Goal: Task Accomplishment & Management: Manage account settings

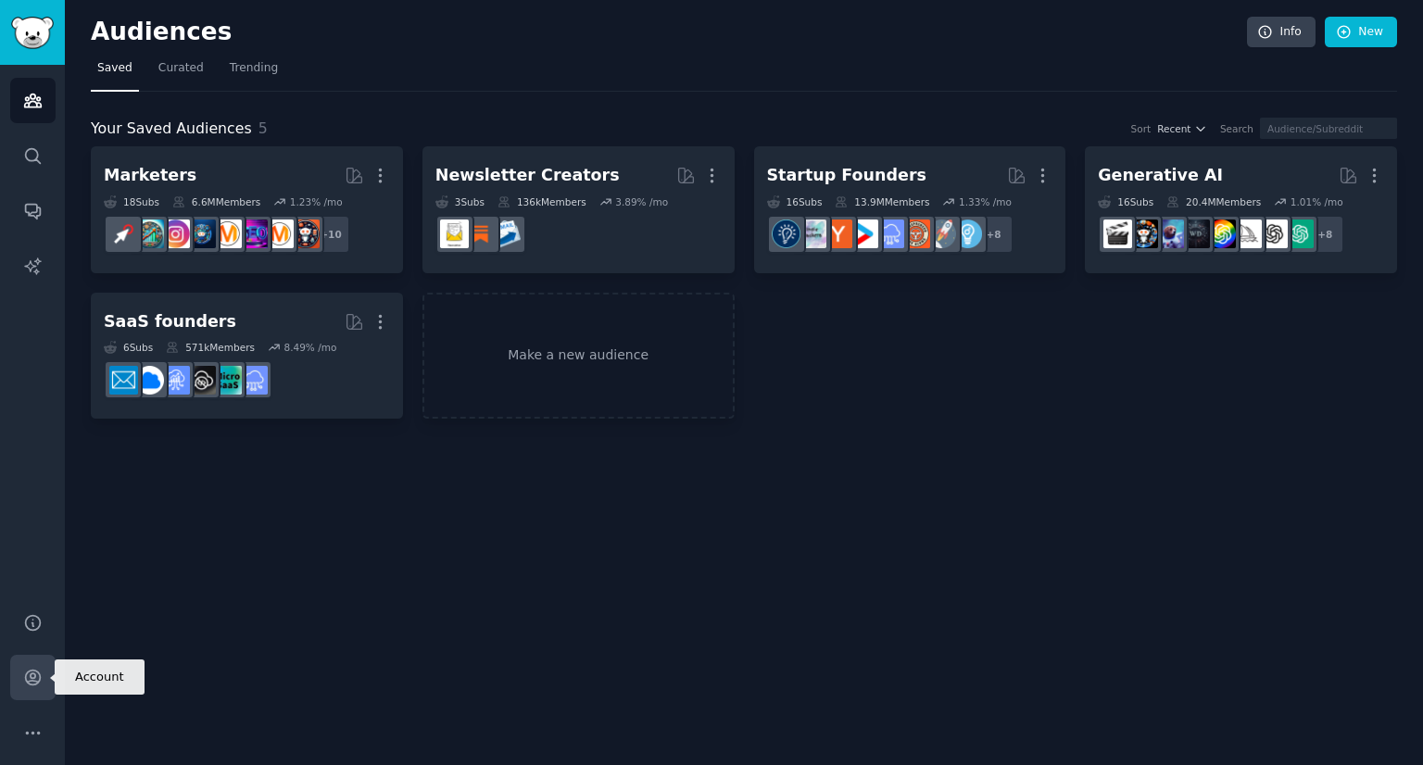
click at [33, 687] on link "Account" at bounding box center [32, 677] width 45 height 45
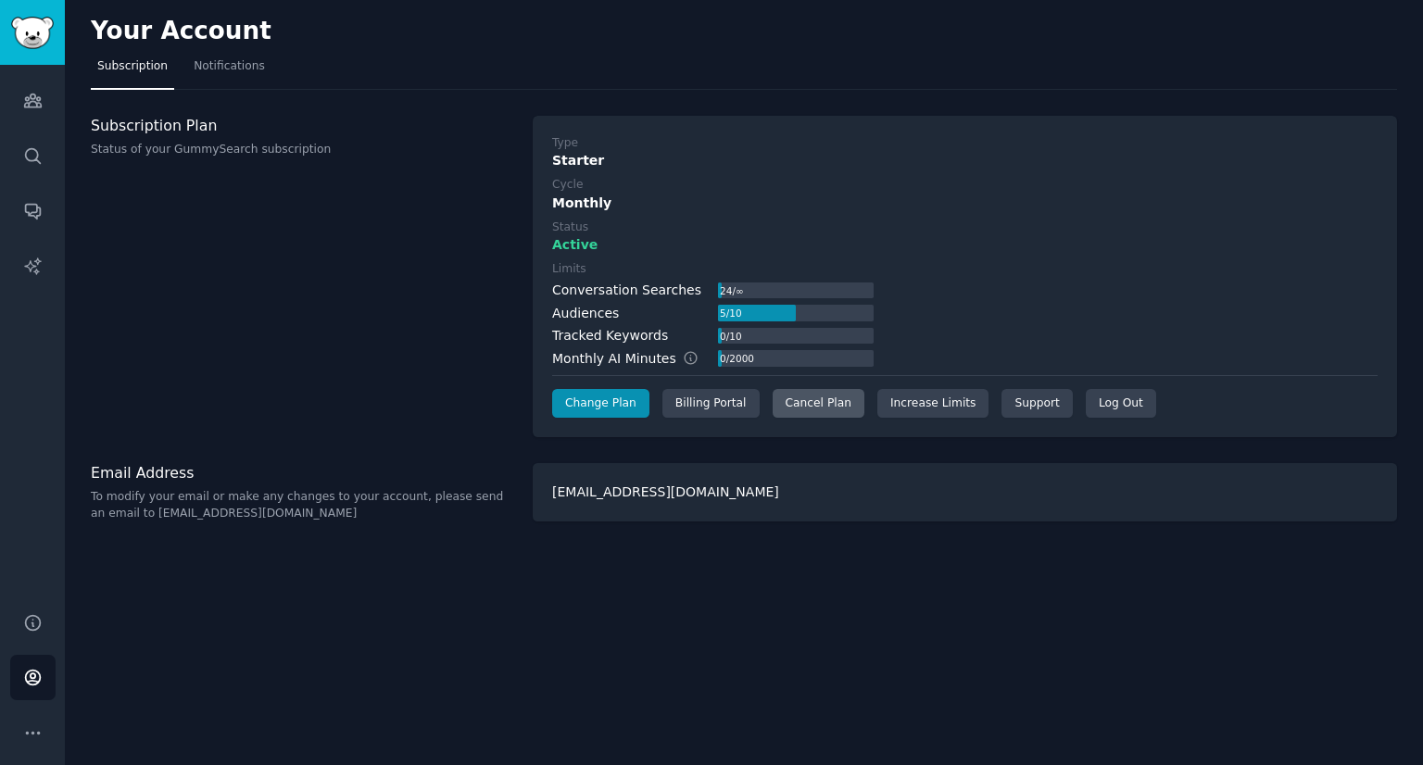
click at [810, 404] on div "Cancel Plan" at bounding box center [819, 404] width 92 height 30
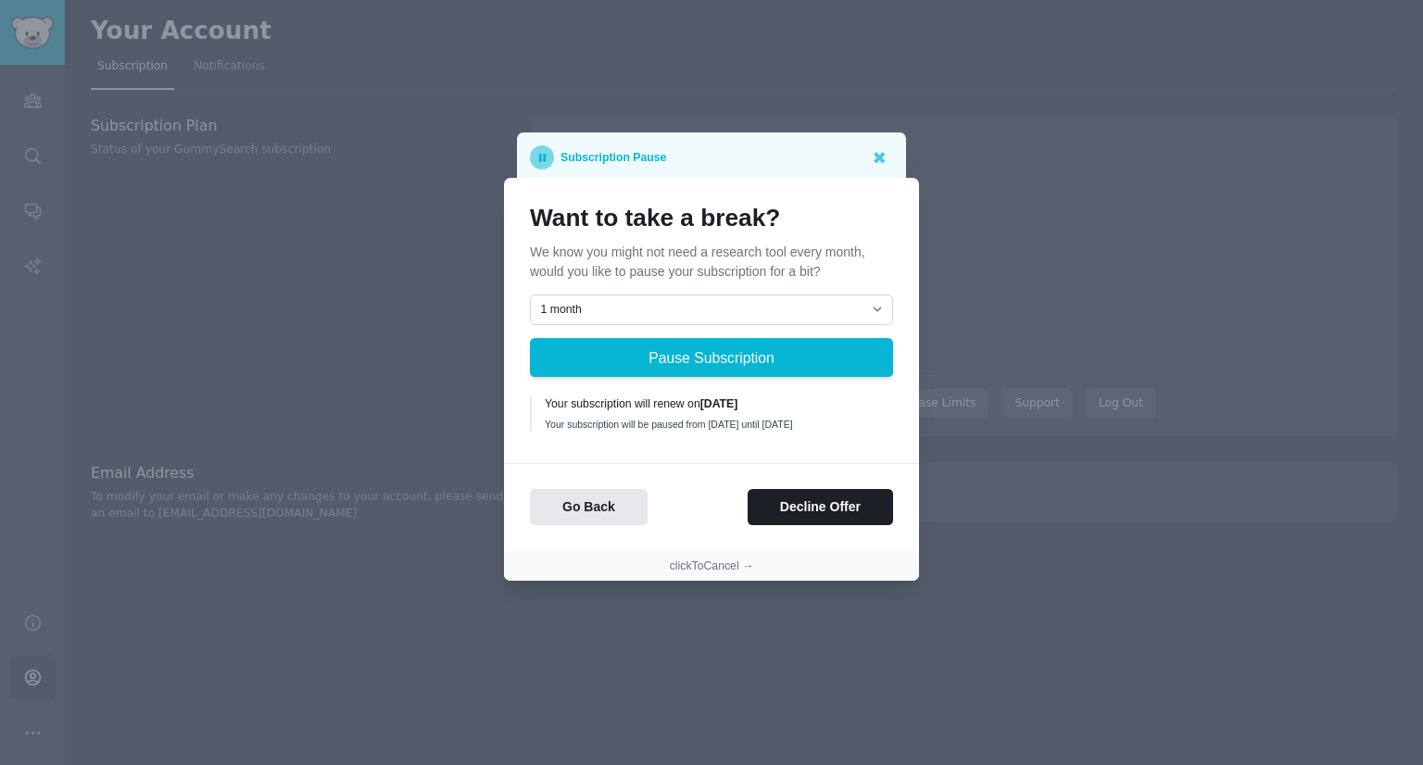
click at [800, 494] on div "Go Back Decline Offer" at bounding box center [711, 494] width 415 height 62
click at [803, 506] on button "Decline Offer" at bounding box center [820, 507] width 145 height 36
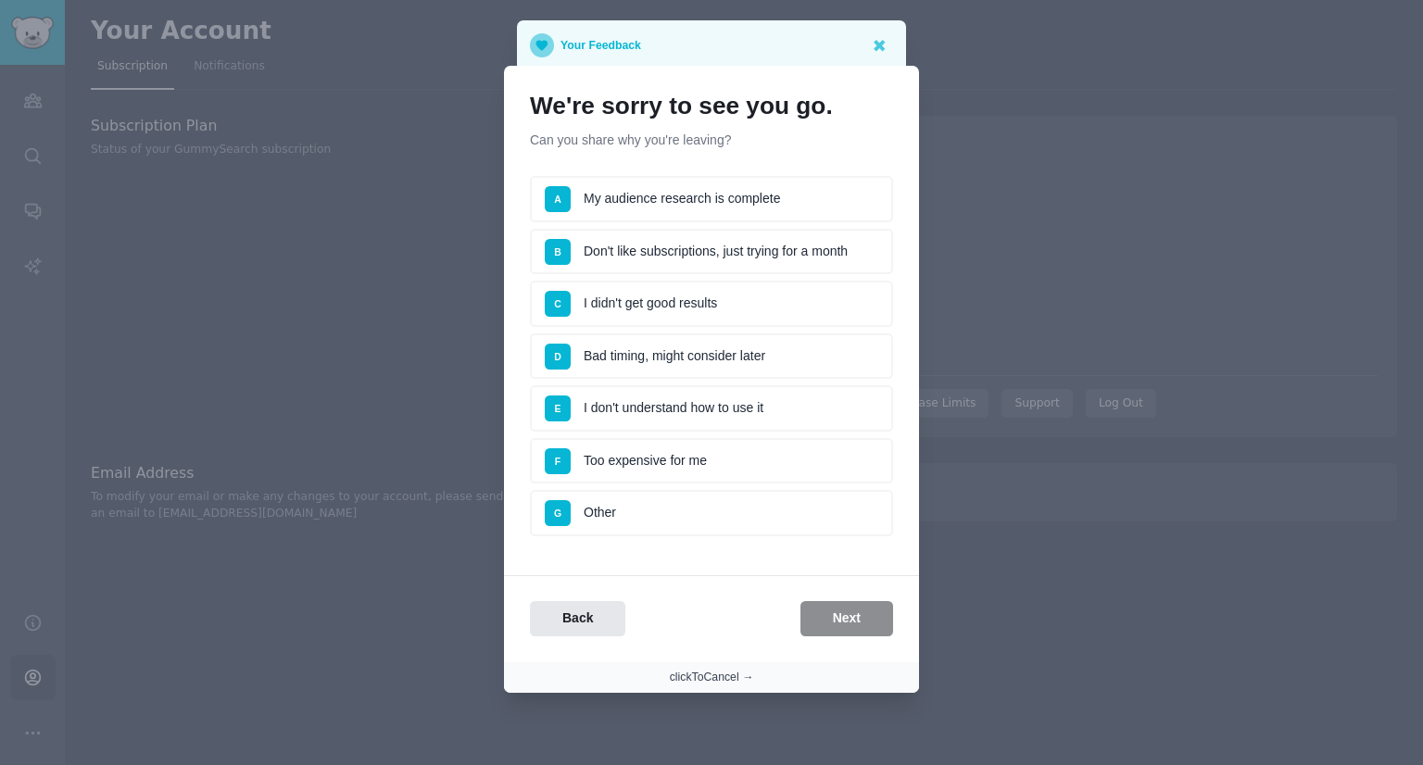
click at [741, 674] on button "clickToCancel →" at bounding box center [712, 678] width 84 height 17
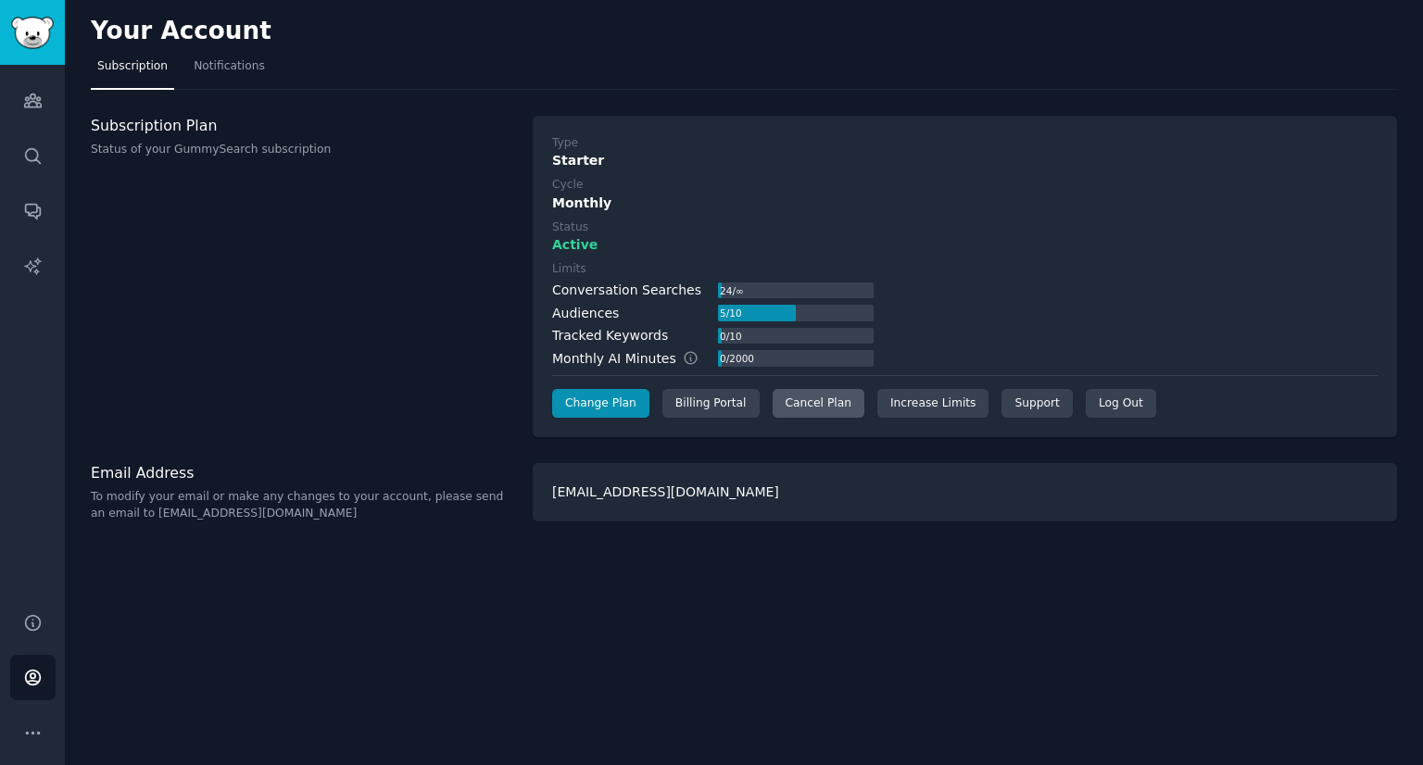
click at [824, 407] on div "Cancel Plan" at bounding box center [819, 404] width 92 height 30
